Goal: Task Accomplishment & Management: Understand process/instructions

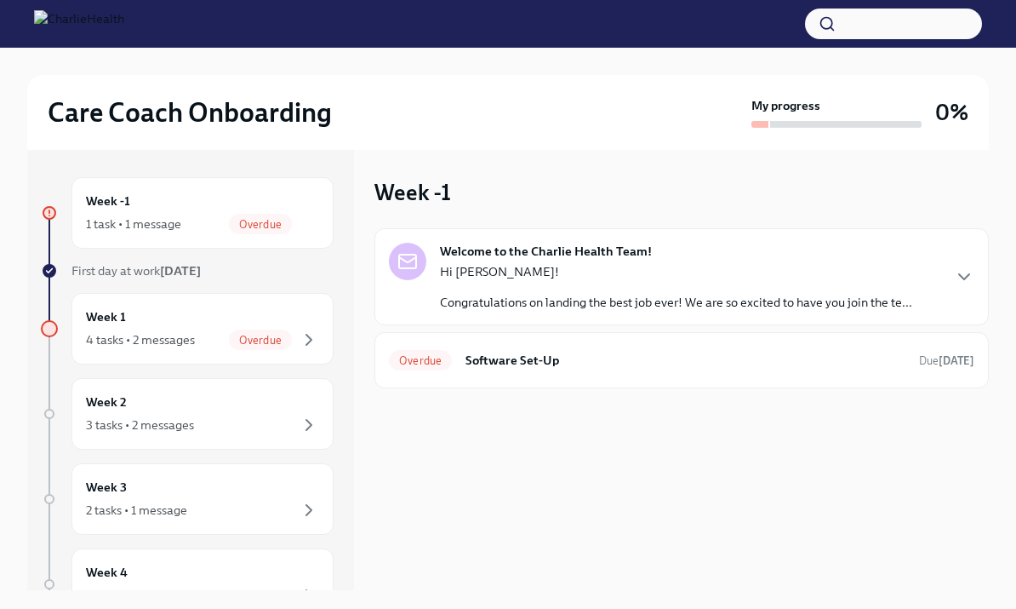
click at [207, 312] on div "Week 1 4 tasks • 2 messages Overdue" at bounding box center [202, 328] width 233 height 43
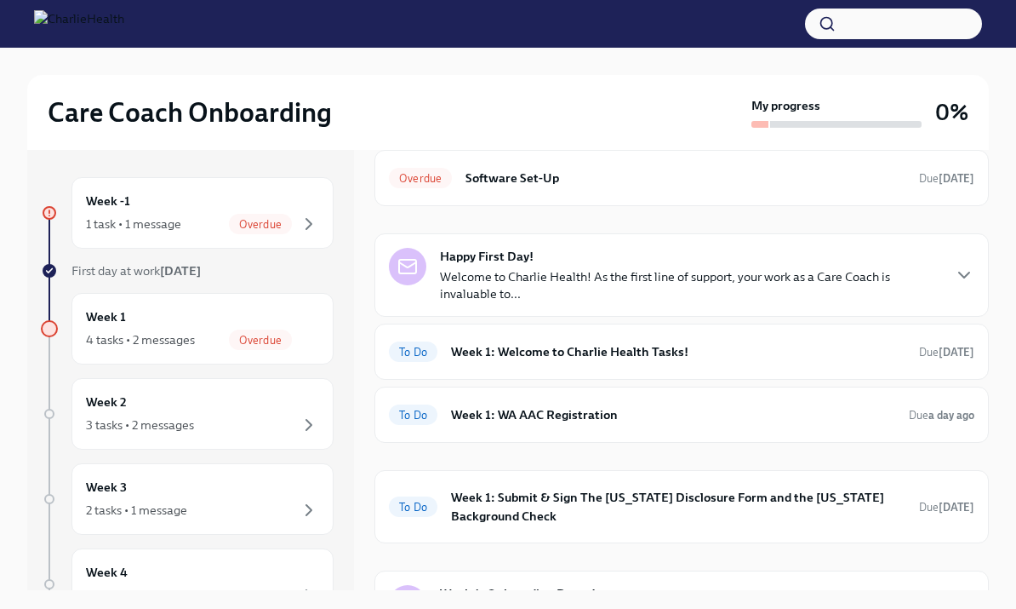
click at [301, 318] on div "Week 1 4 tasks • 2 messages Overdue" at bounding box center [202, 328] width 233 height 43
click at [851, 346] on h6 "Week 1: Welcome to Charlie Health Tasks!" at bounding box center [678, 351] width 455 height 19
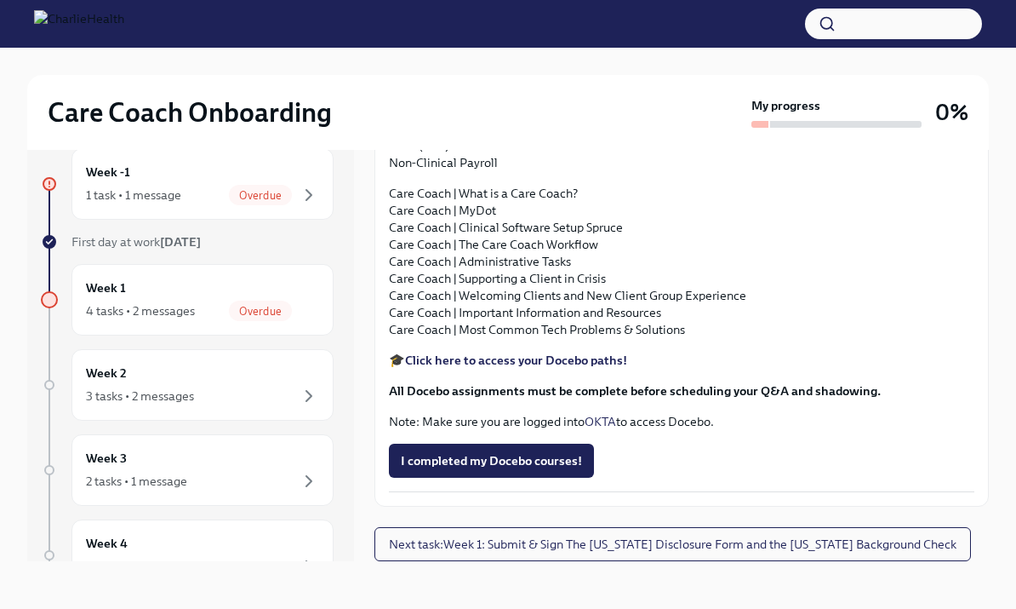
scroll to position [1818, 0]
click at [513, 466] on span "I completed my Docebo courses!" at bounding box center [491, 460] width 181 height 17
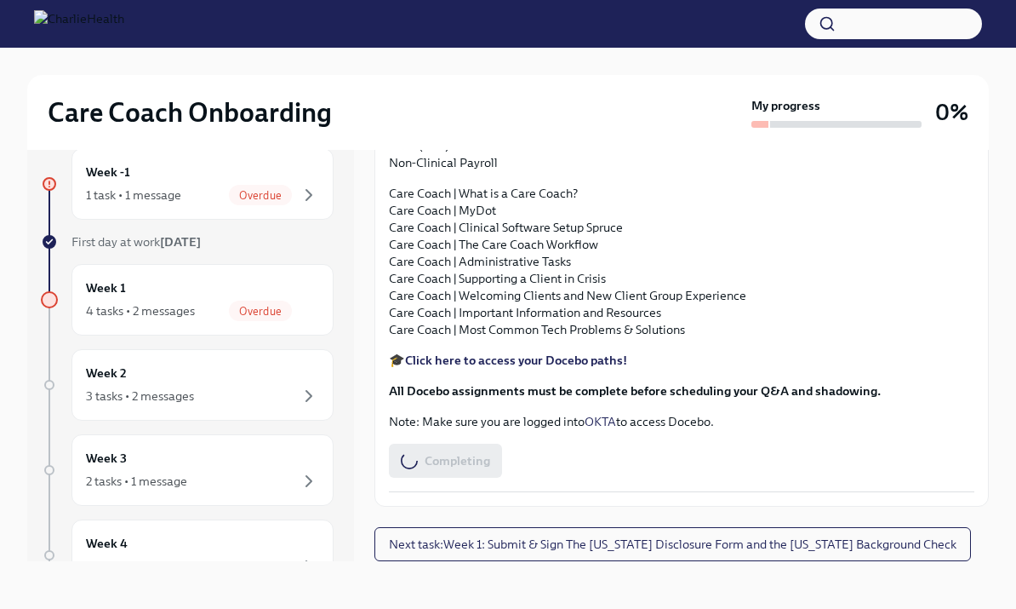
click at [31, 3] on div at bounding box center [508, 24] width 1016 height 48
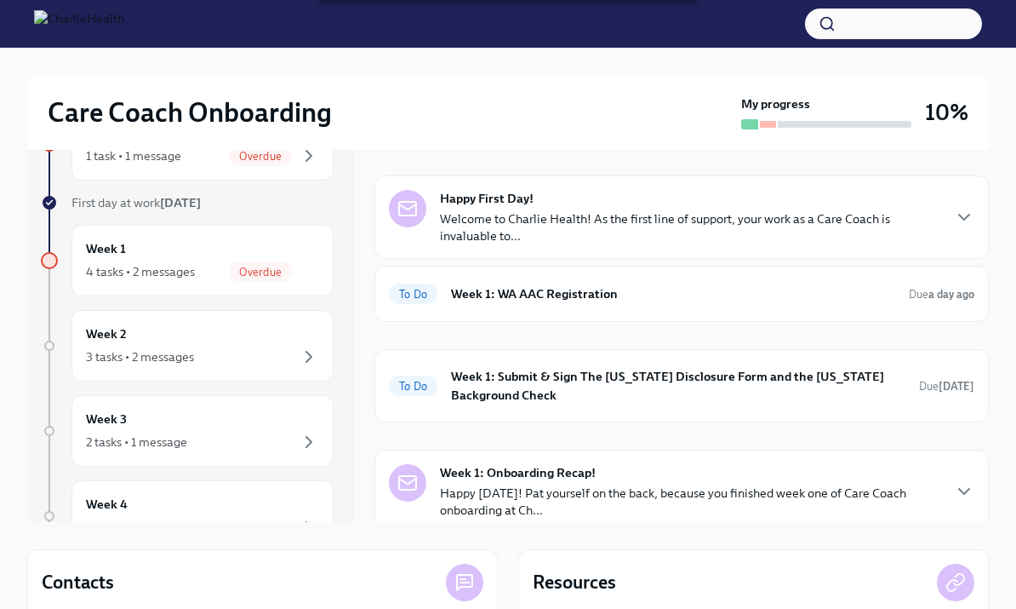
scroll to position [68, 0]
click at [536, 565] on icon "button" at bounding box center [526, 573] width 20 height 20
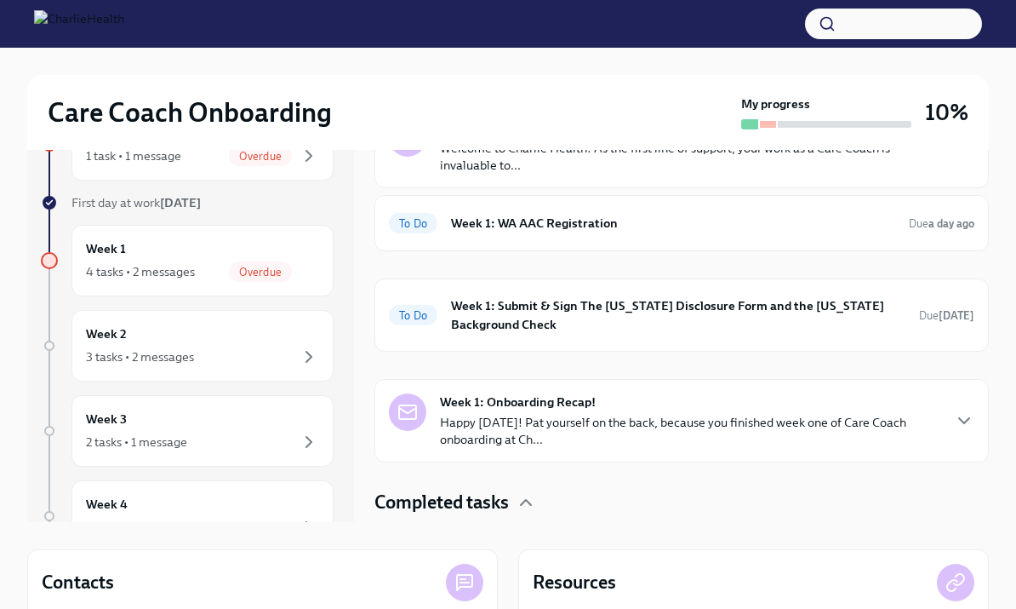
scroll to position [138, 0]
click at [502, 509] on h4 "Completed tasks" at bounding box center [442, 503] width 135 height 26
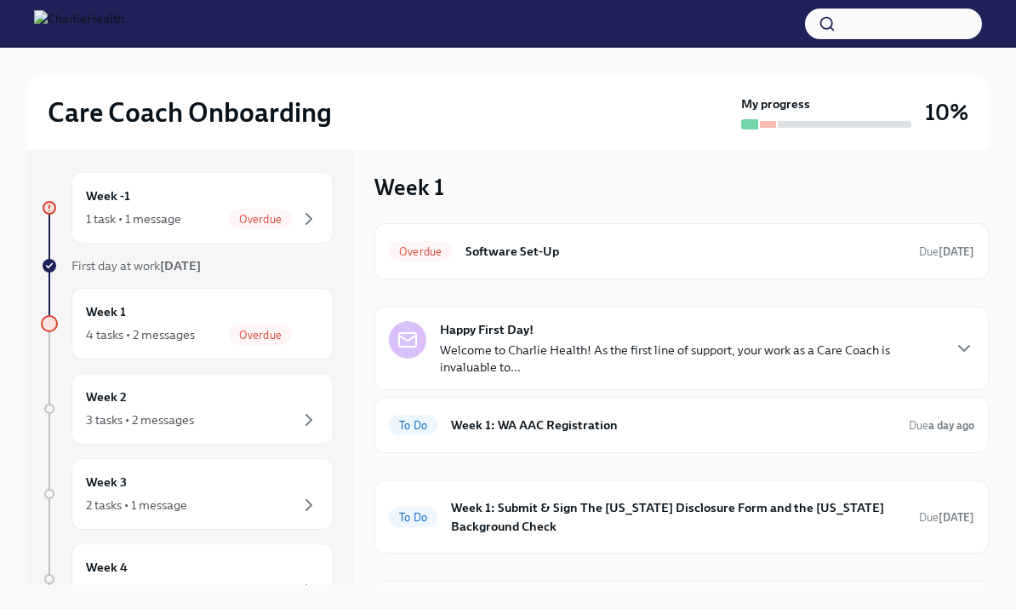
scroll to position [0, 0]
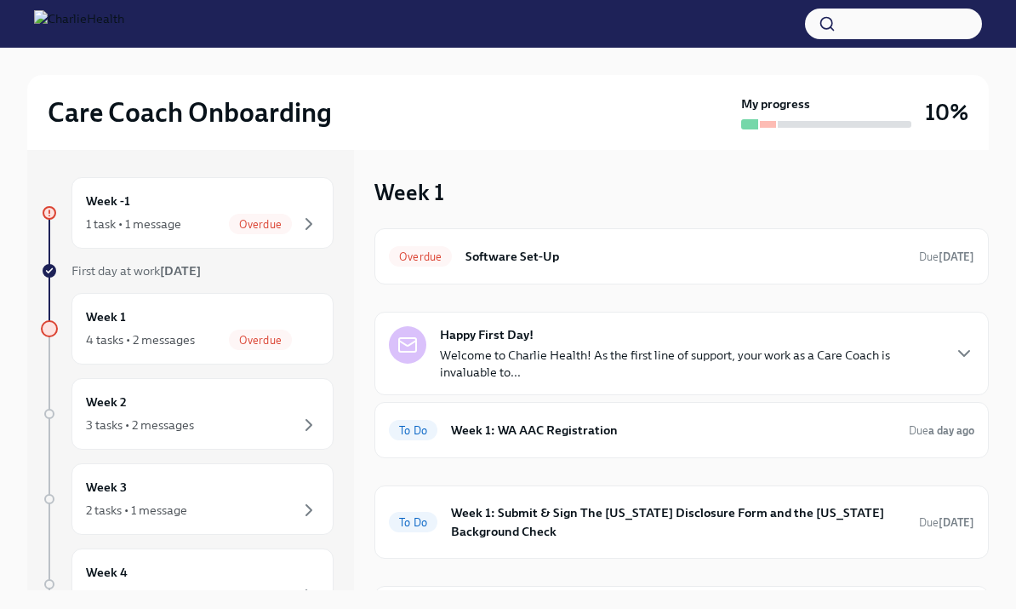
click at [419, 269] on div "Overdue Software Set-Up Due [DATE]" at bounding box center [682, 256] width 586 height 27
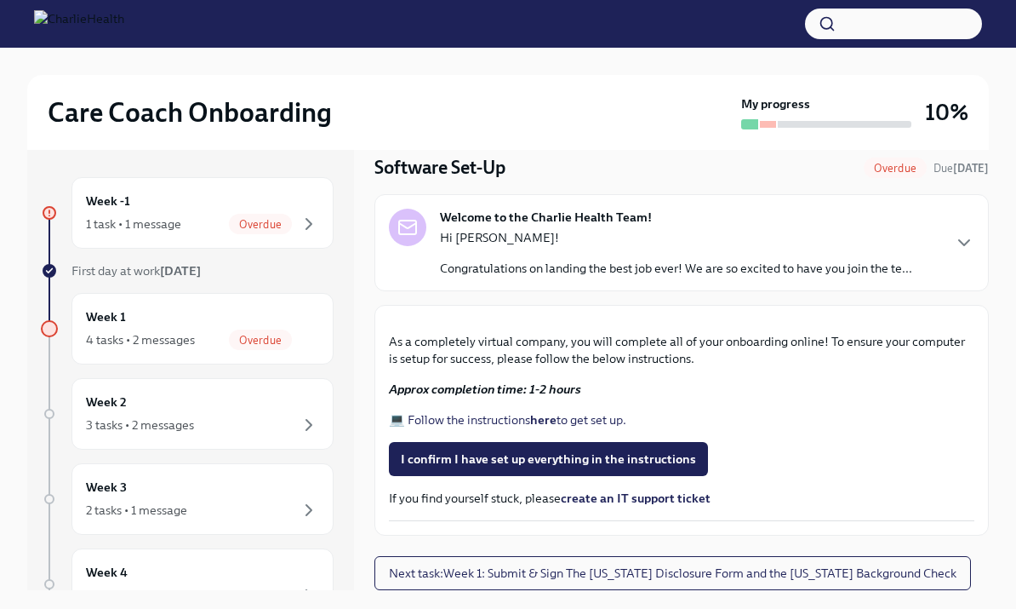
click at [106, 333] on div "4 tasks • 2 messages" at bounding box center [140, 339] width 109 height 17
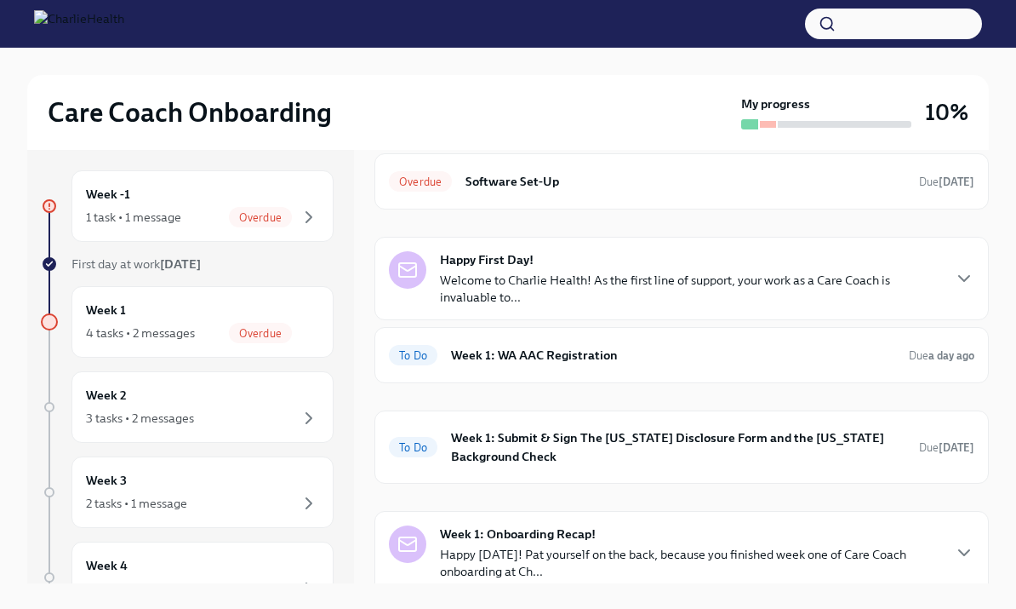
scroll to position [9, 0]
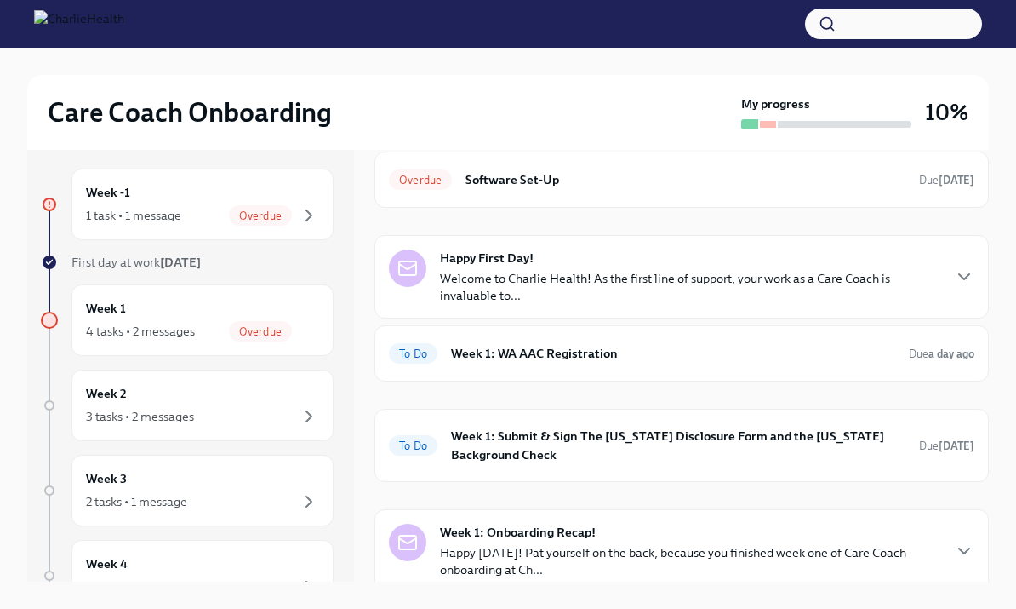
click at [871, 345] on h6 "Week 1: WA AAC Registration" at bounding box center [673, 353] width 444 height 19
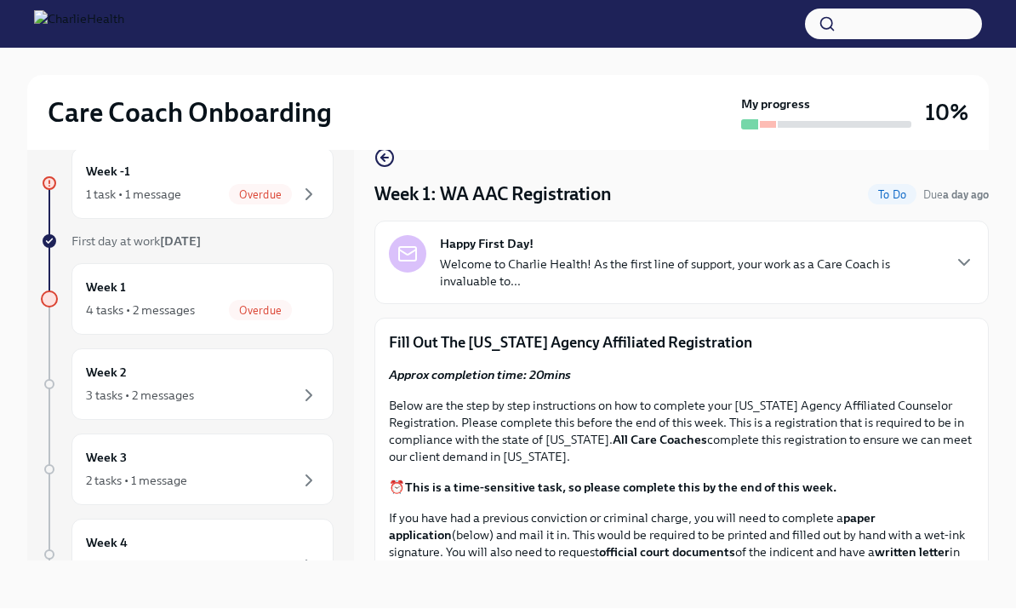
click at [940, 256] on p "Welcome to Charlie Health! As the first line of support, your work as a Care Co…" at bounding box center [690, 273] width 501 height 34
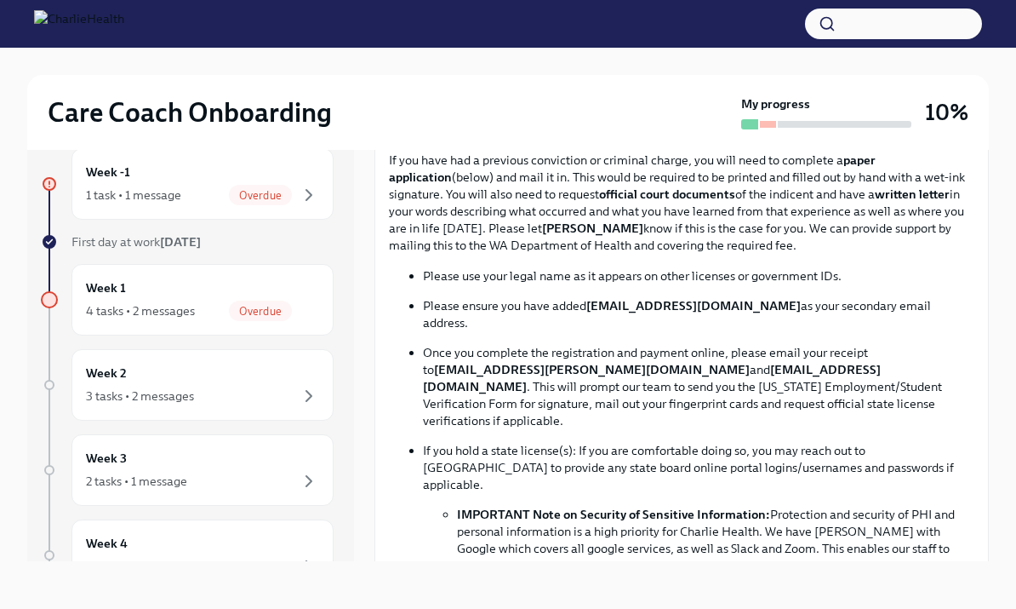
scroll to position [652, 0]
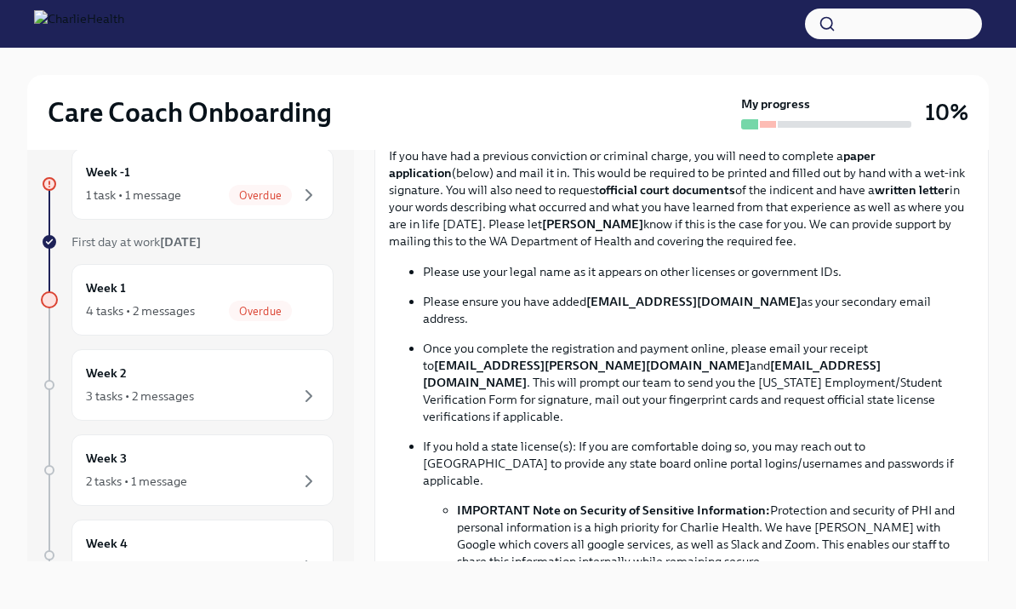
click at [925, 249] on p "If you have had a previous conviction or criminal charge, you will need to comp…" at bounding box center [682, 198] width 586 height 102
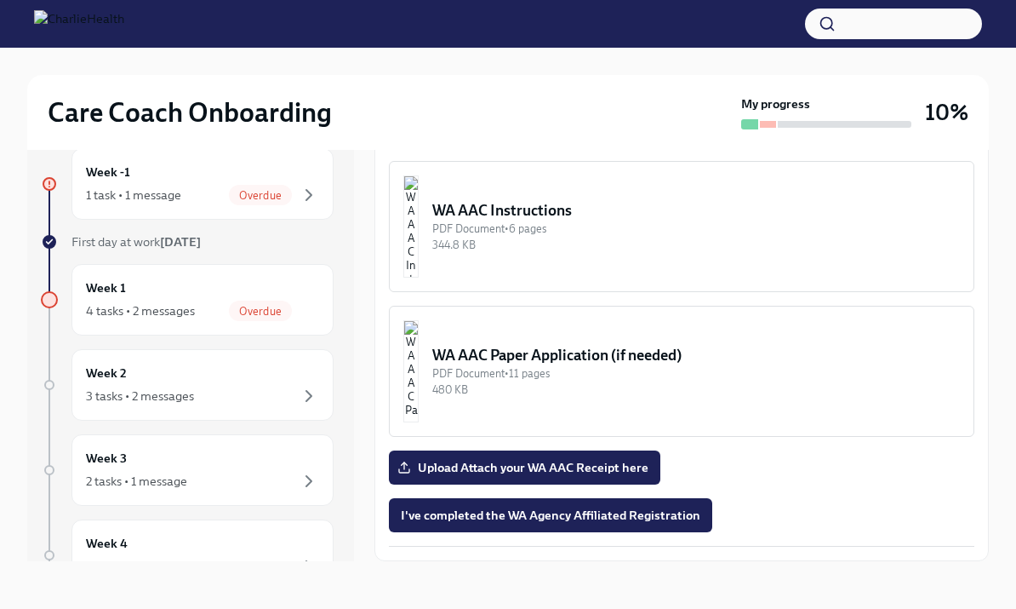
scroll to position [1308, 0]
click at [419, 269] on img "button" at bounding box center [411, 226] width 15 height 102
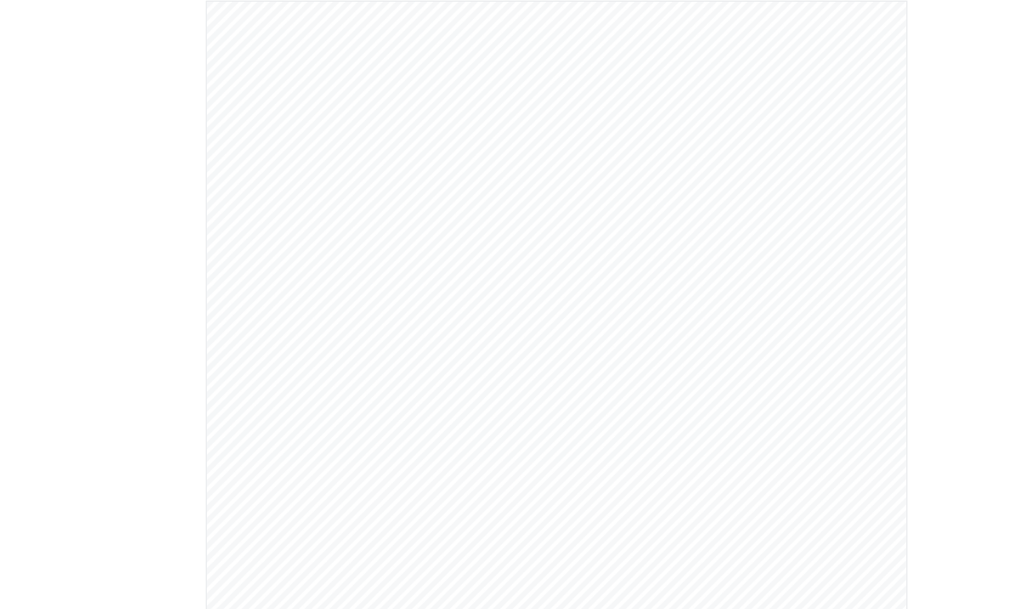
scroll to position [0, 0]
